Goal: Find specific page/section: Find specific page/section

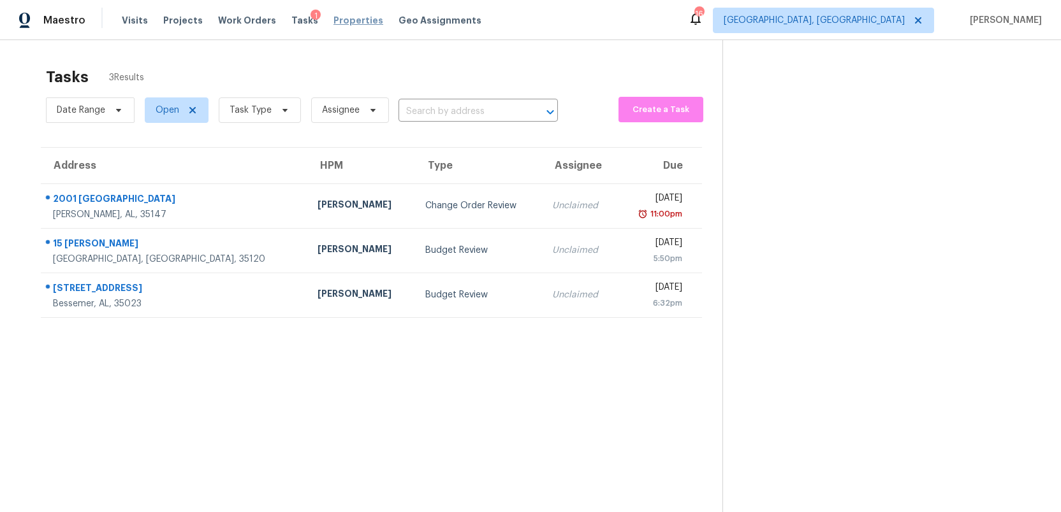
click at [333, 17] on span "Properties" at bounding box center [358, 20] width 50 height 13
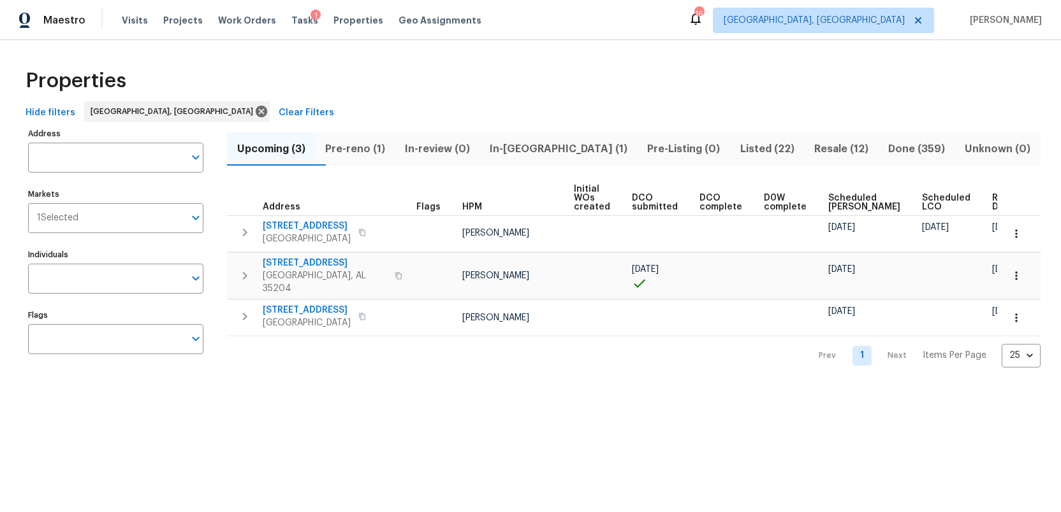
click at [741, 150] on span "Listed (22)" at bounding box center [766, 149] width 59 height 18
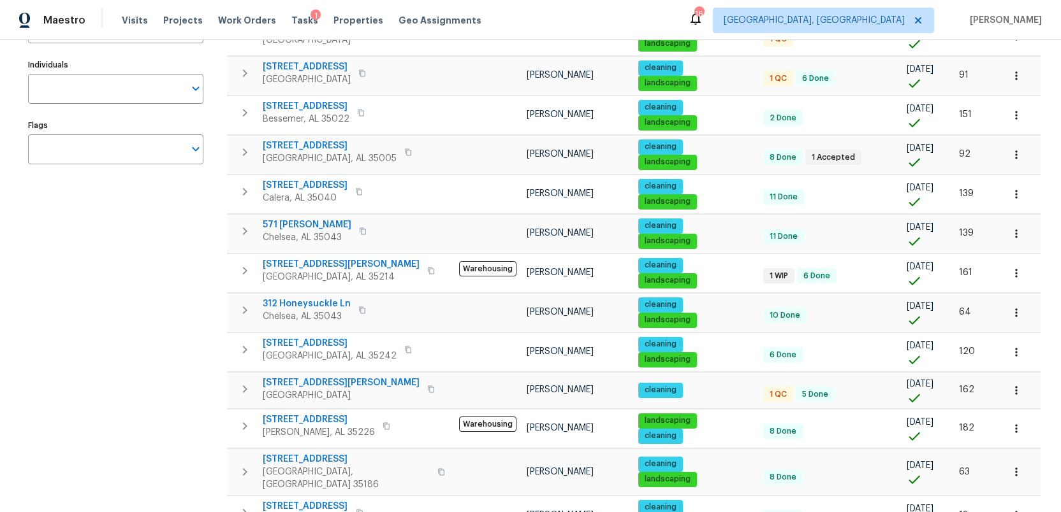
scroll to position [196, 0]
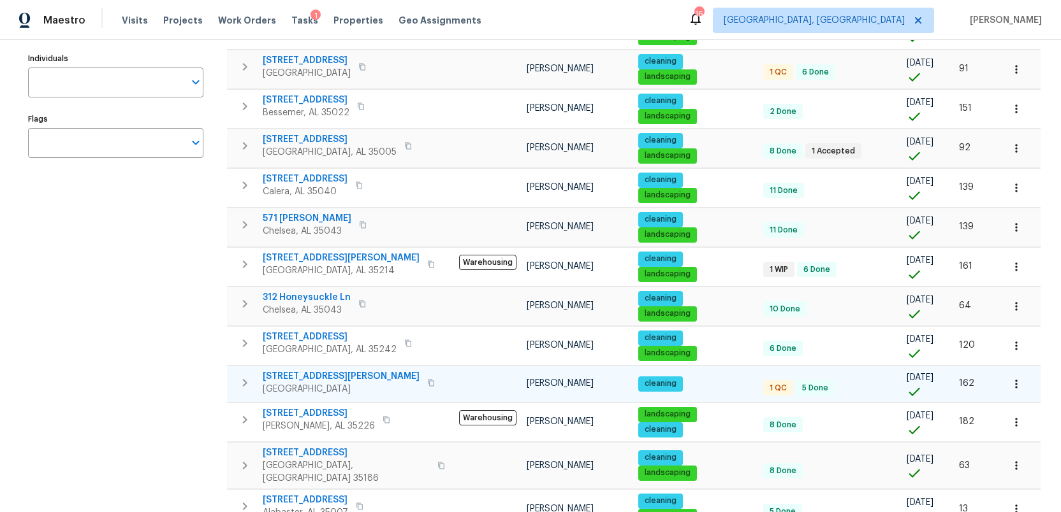
click at [311, 379] on span "[STREET_ADDRESS][PERSON_NAME]" at bounding box center [341, 376] width 157 height 13
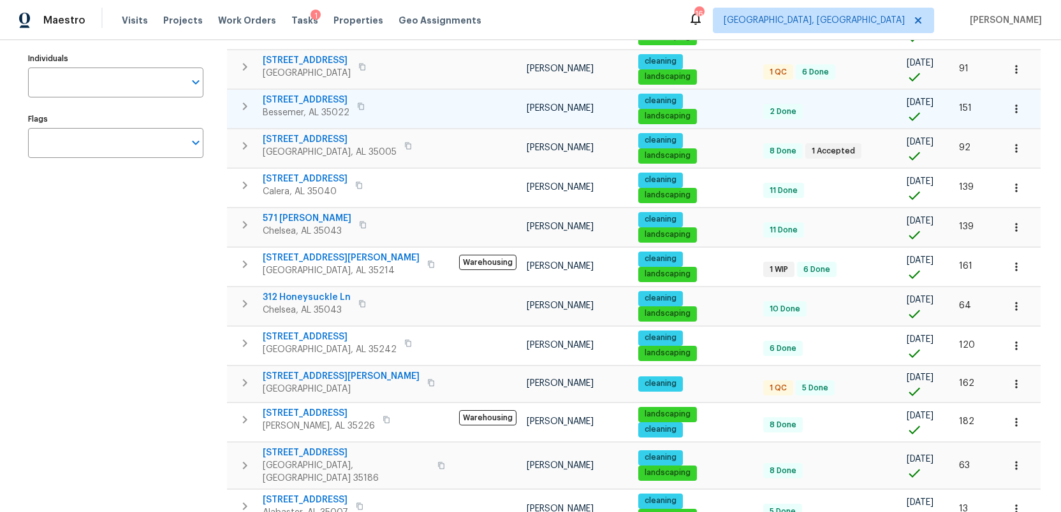
scroll to position [0, 0]
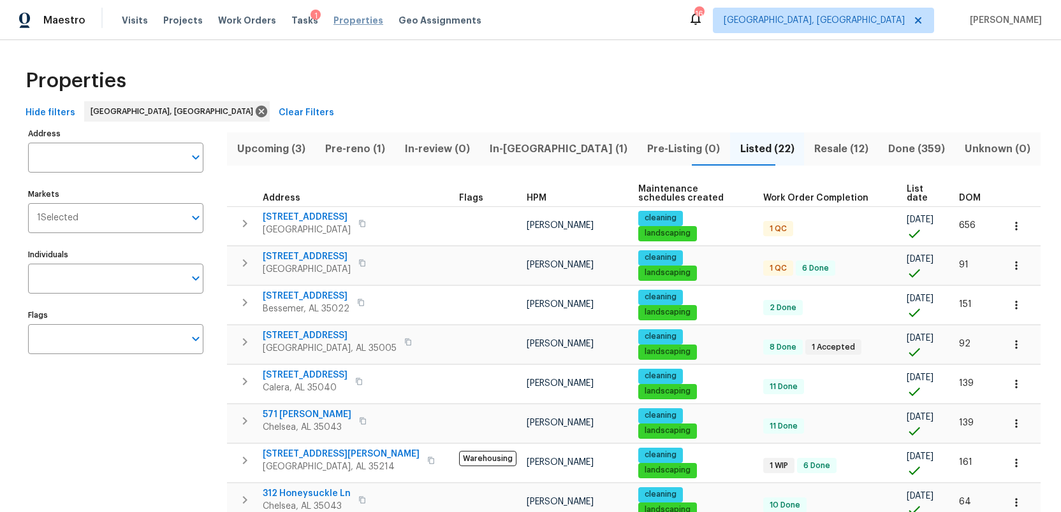
click at [333, 21] on span "Properties" at bounding box center [358, 20] width 50 height 13
click at [343, 18] on span "Properties" at bounding box center [358, 20] width 50 height 13
click at [908, 146] on span "Done (359)" at bounding box center [916, 149] width 61 height 18
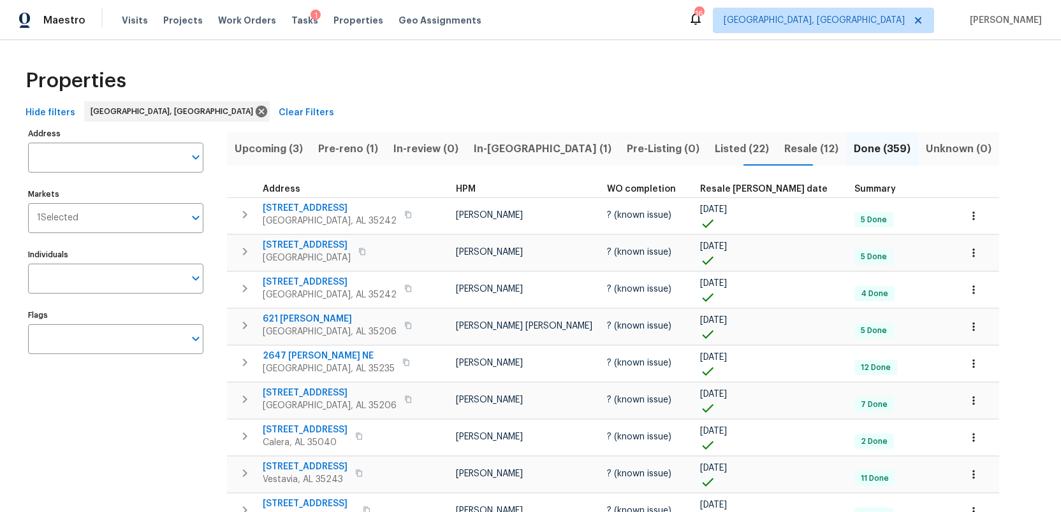
click at [700, 190] on span "Resale [PERSON_NAME] date" at bounding box center [763, 189] width 127 height 9
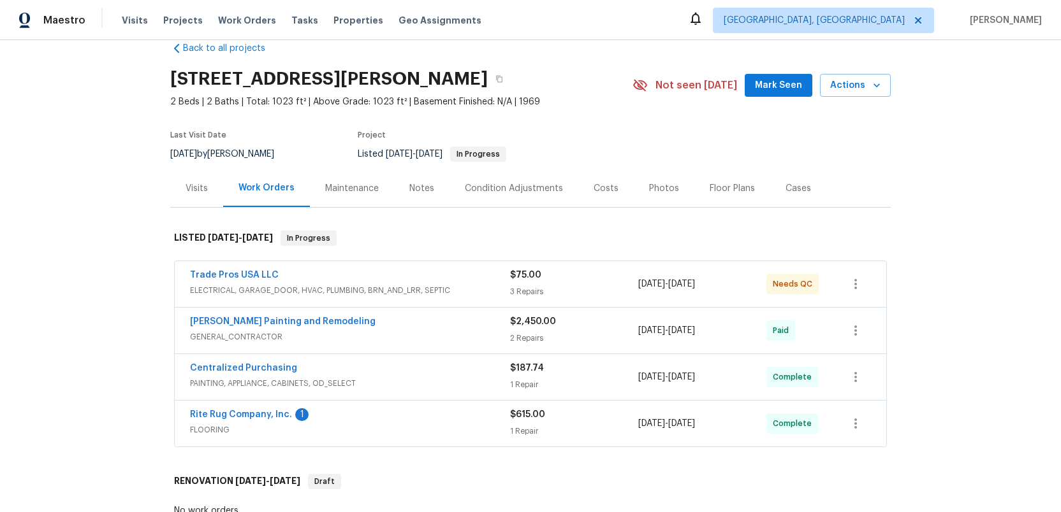
scroll to position [25, 0]
click at [470, 283] on div "Trade Pros USA LLC" at bounding box center [350, 275] width 320 height 15
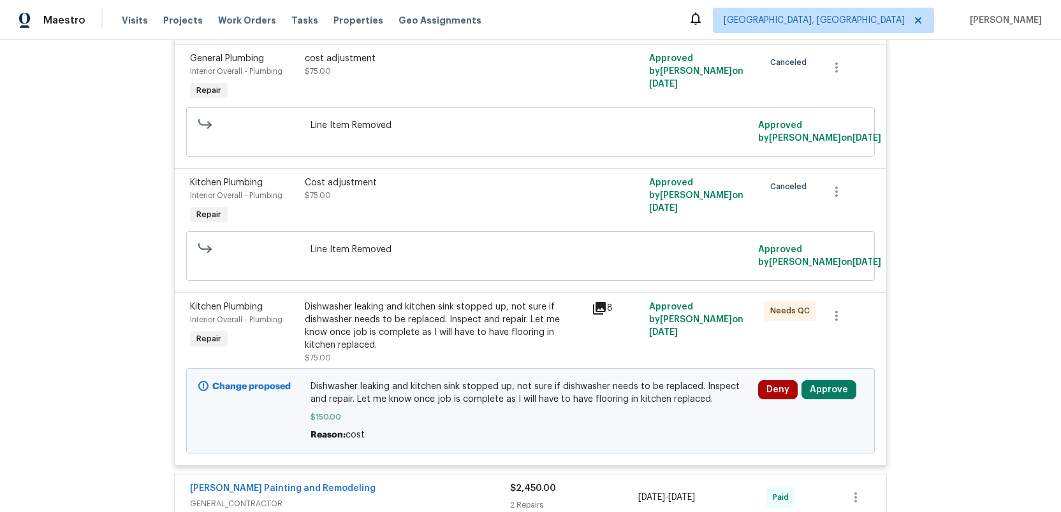
scroll to position [357, 0]
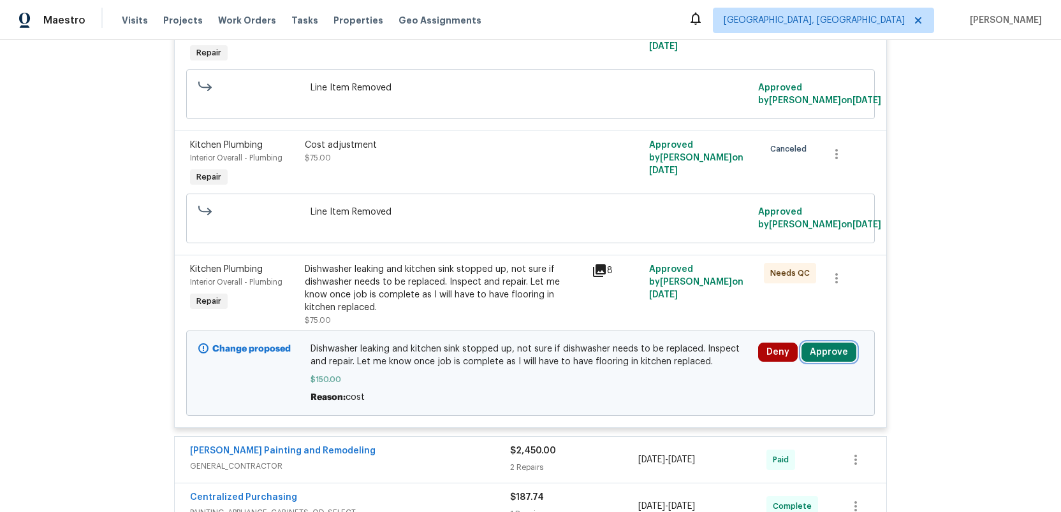
click at [830, 362] on button "Approve" at bounding box center [828, 352] width 55 height 19
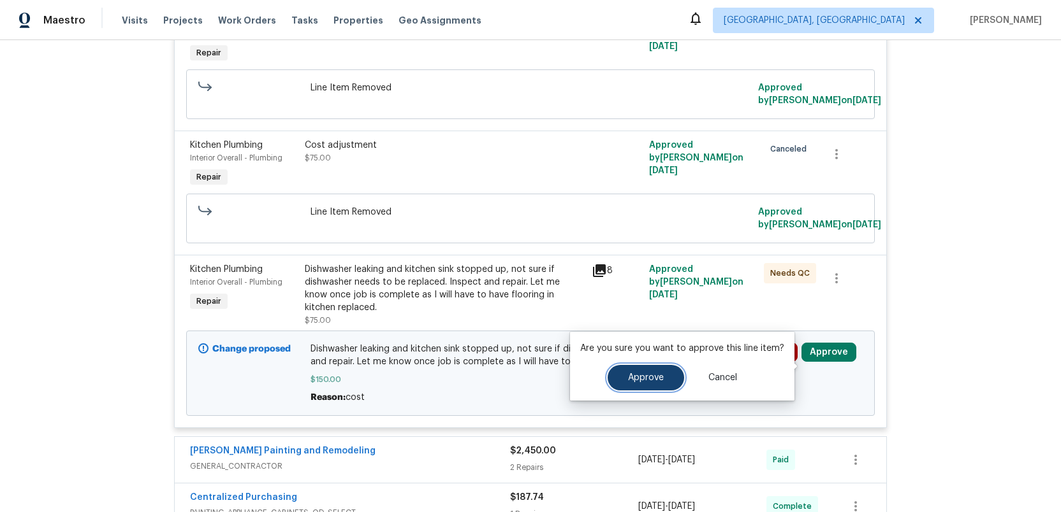
click at [645, 379] on span "Approve" at bounding box center [646, 379] width 36 height 10
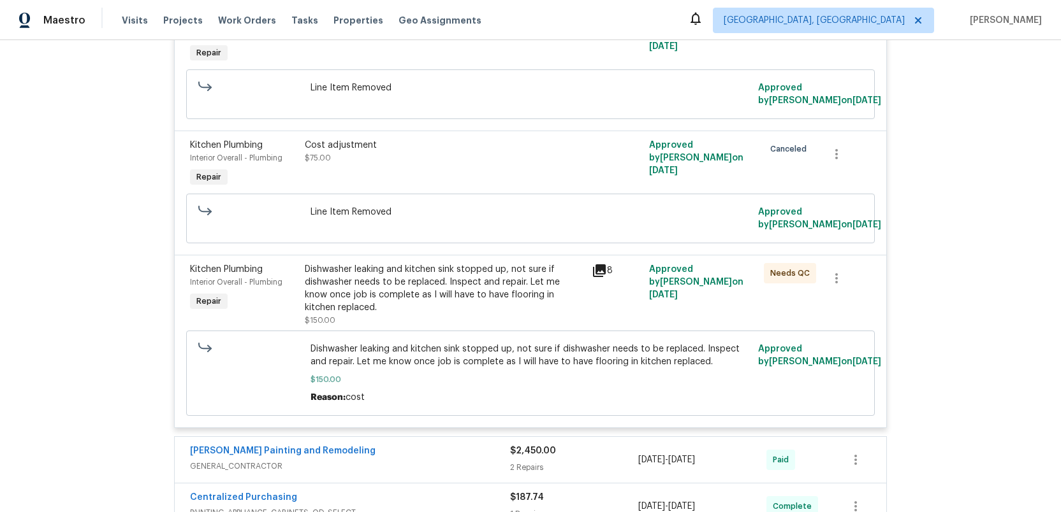
scroll to position [0, 0]
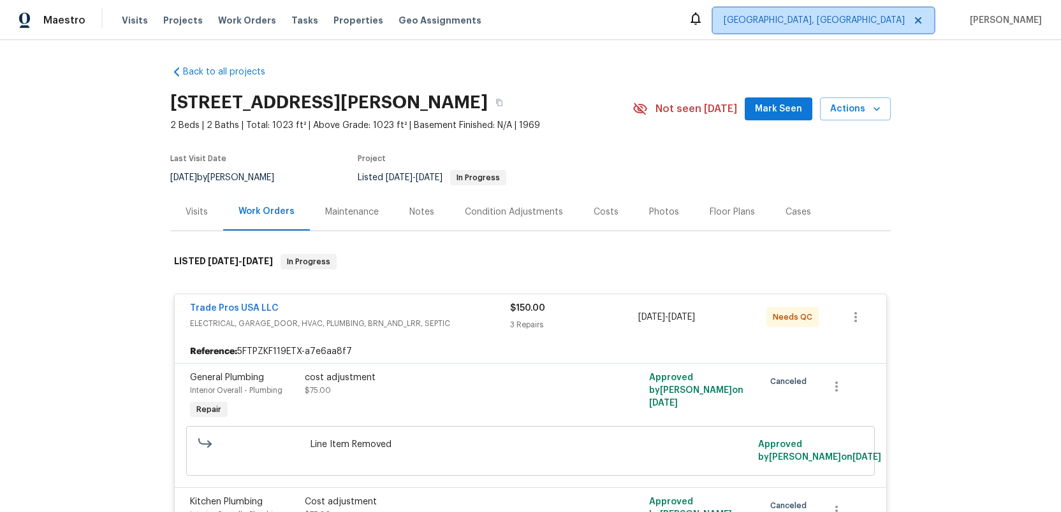
click at [923, 24] on icon at bounding box center [918, 20] width 10 height 10
click at [885, 22] on span "Albuquerque, NM" at bounding box center [813, 20] width 181 height 13
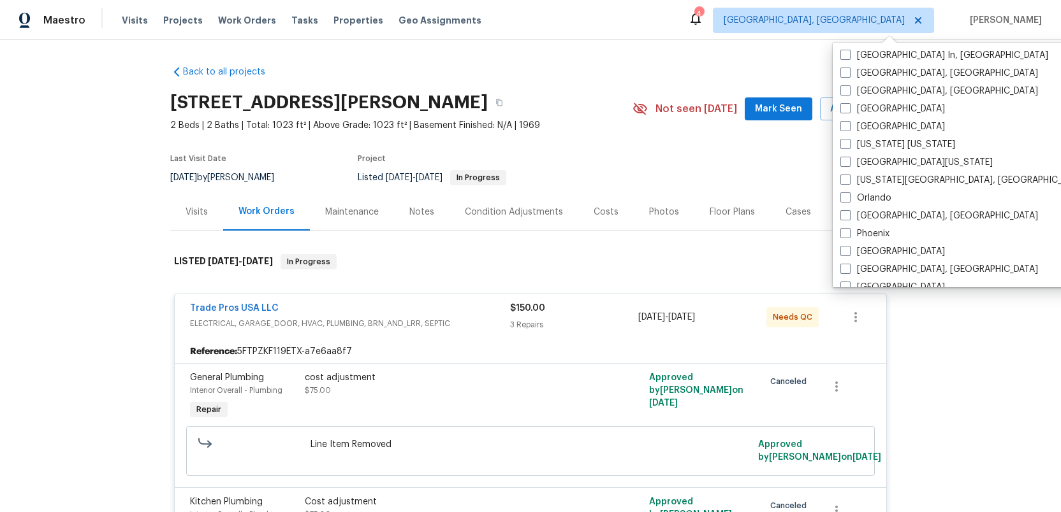
scroll to position [569, 0]
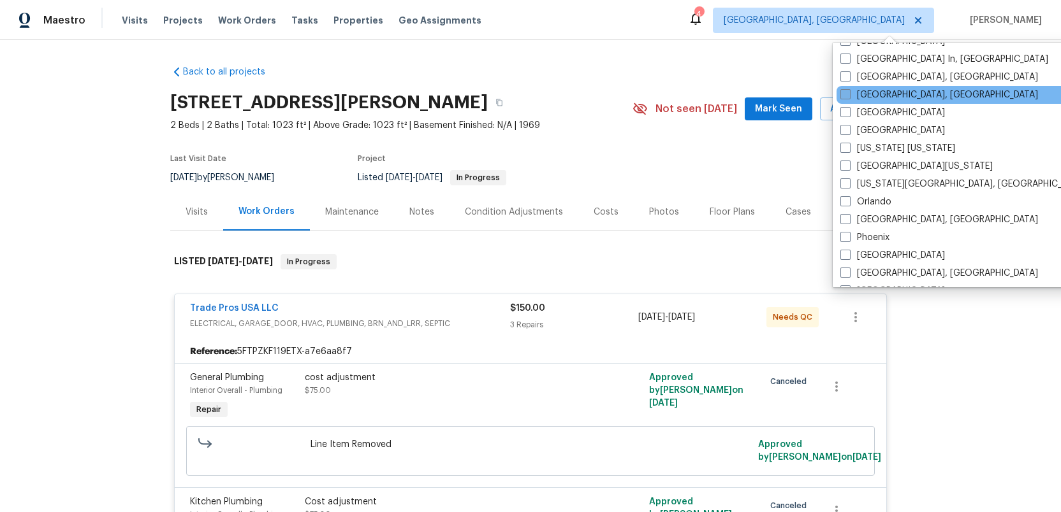
click at [844, 95] on span at bounding box center [845, 94] width 10 height 10
click at [844, 95] on input "Miami, FL" at bounding box center [844, 93] width 8 height 8
checkbox input "true"
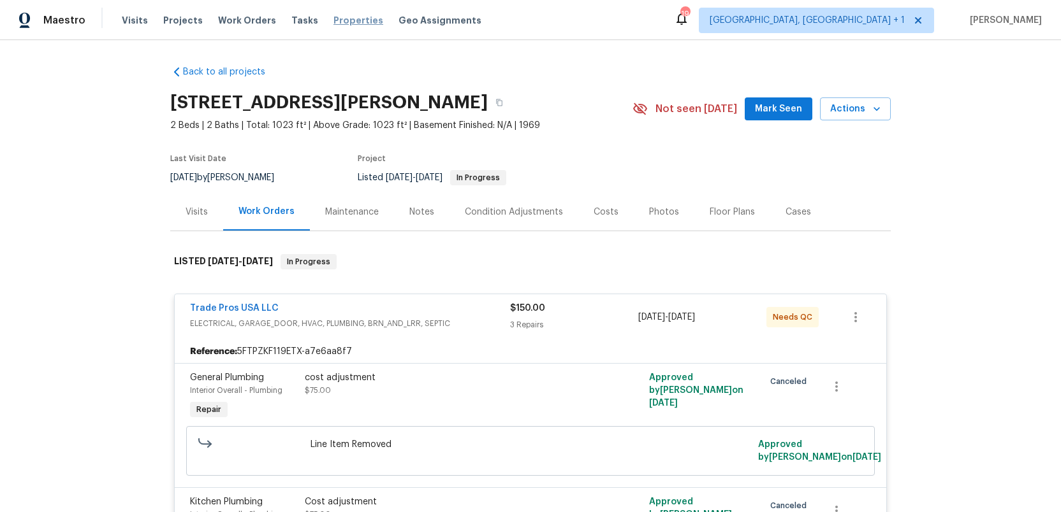
click at [337, 20] on span "Properties" at bounding box center [358, 20] width 50 height 13
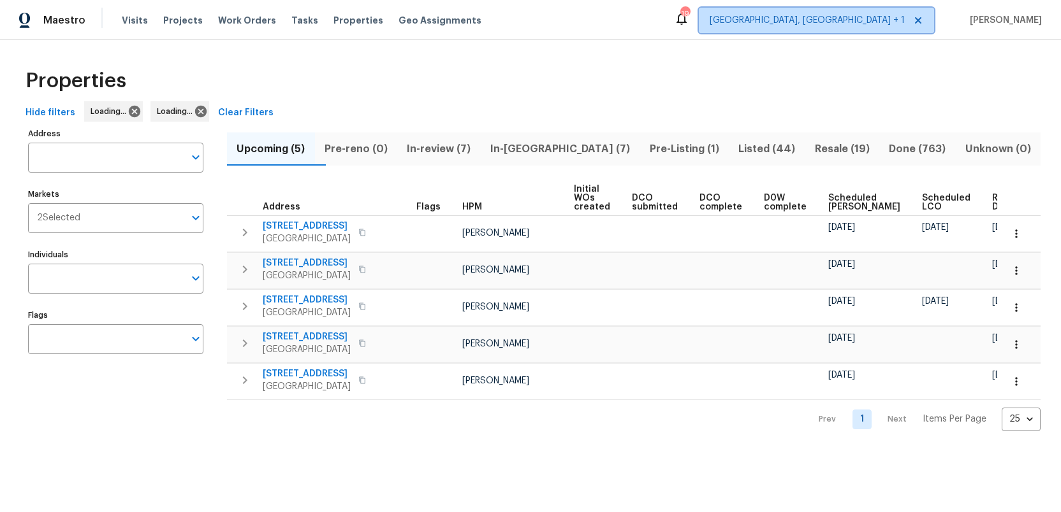
click at [865, 19] on span "Albuquerque, NM + 1" at bounding box center [806, 20] width 195 height 13
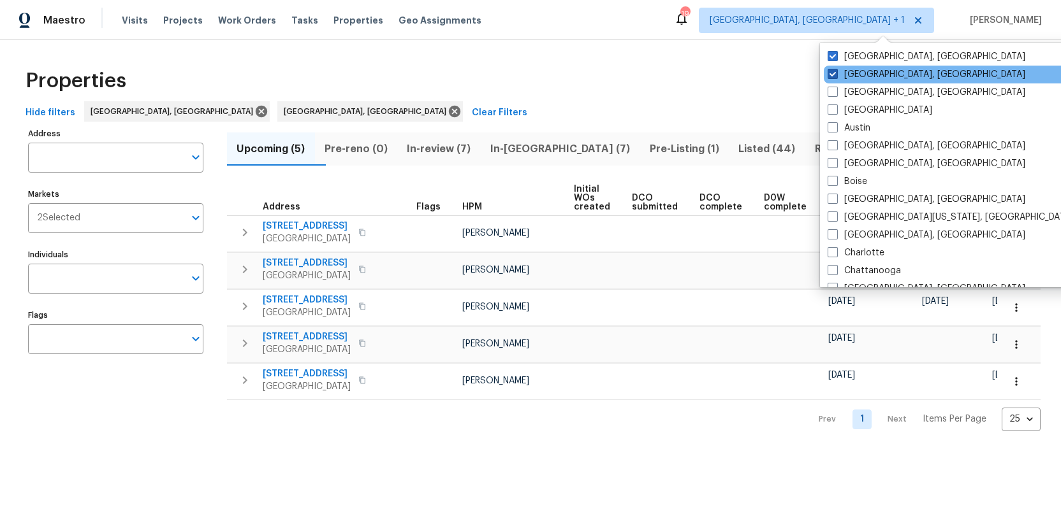
click at [834, 73] on span at bounding box center [832, 74] width 10 height 10
click at [834, 73] on input "Albuquerque, NM" at bounding box center [831, 72] width 8 height 8
checkbox input "false"
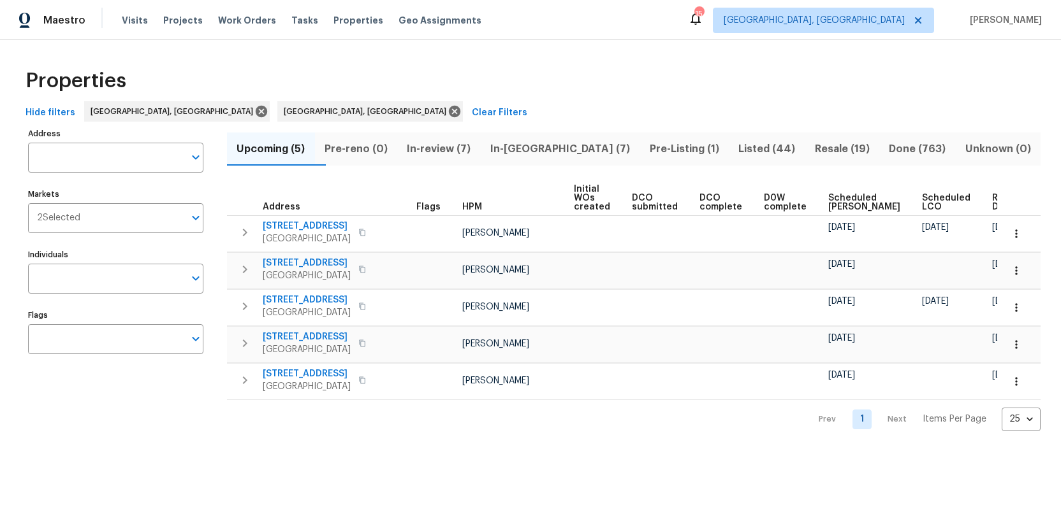
click at [616, 89] on div "Properties" at bounding box center [530, 81] width 1020 height 41
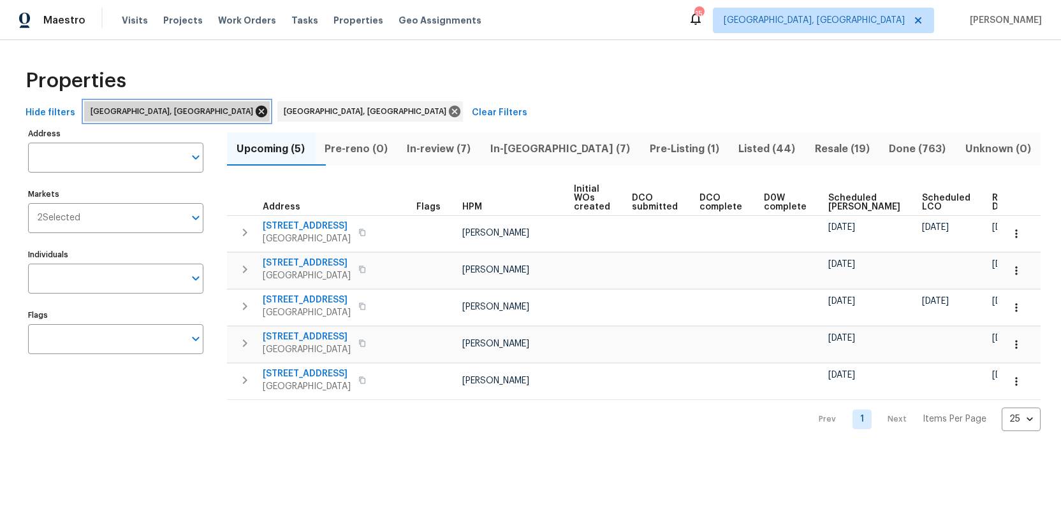
click at [256, 110] on icon at bounding box center [261, 111] width 11 height 11
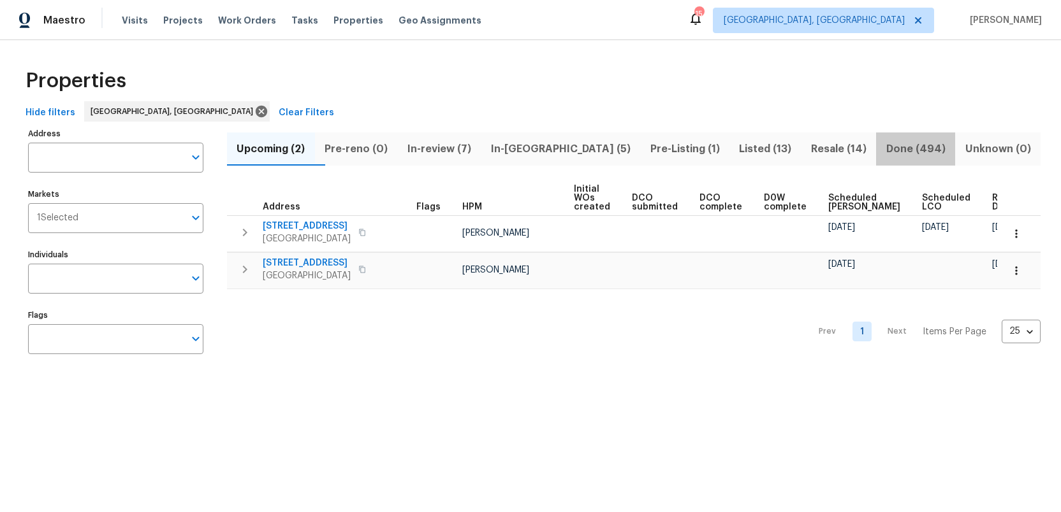
click at [891, 148] on span "Done (494)" at bounding box center [915, 149] width 64 height 18
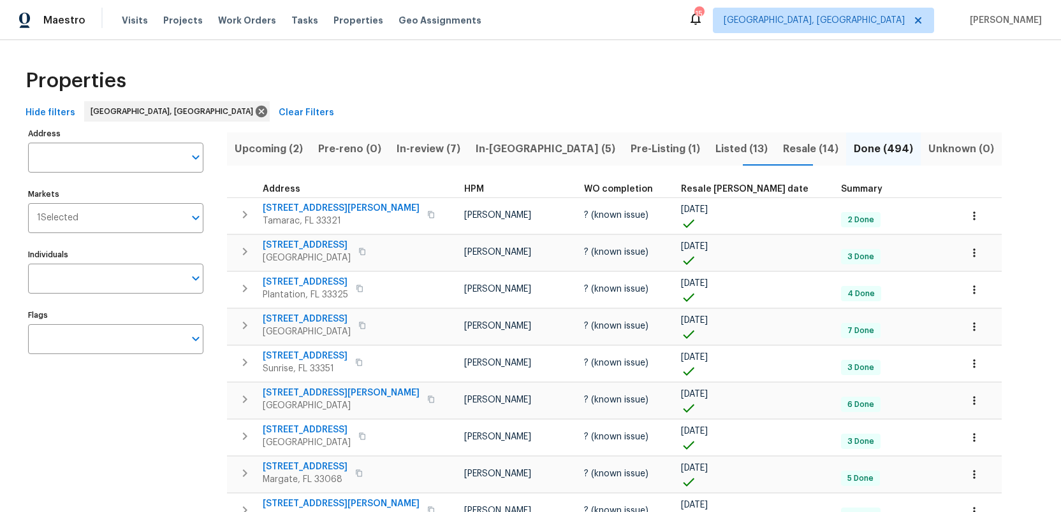
click at [701, 189] on span "Resale [PERSON_NAME] date" at bounding box center [744, 189] width 127 height 9
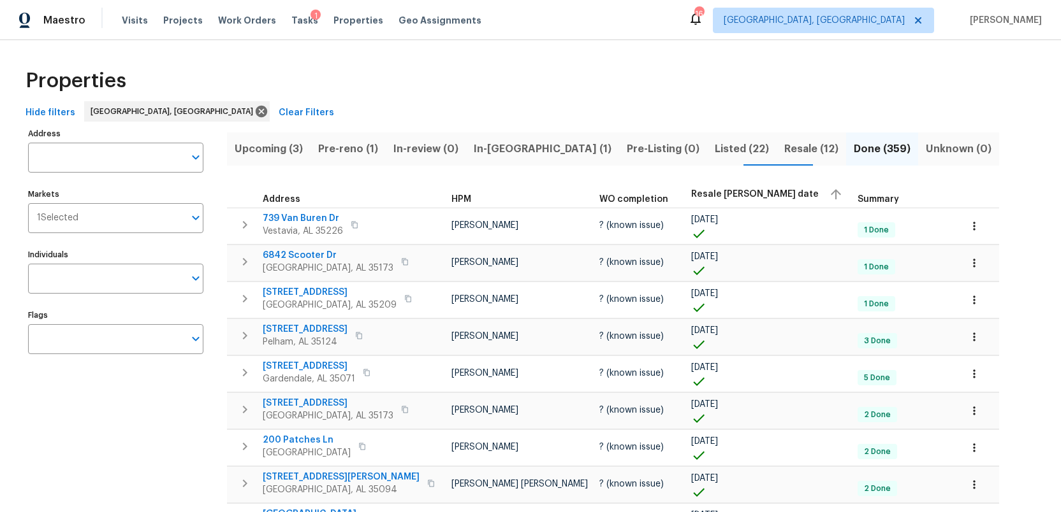
click at [715, 147] on span "Listed (22)" at bounding box center [742, 149] width 54 height 18
